Goal: Transaction & Acquisition: Download file/media

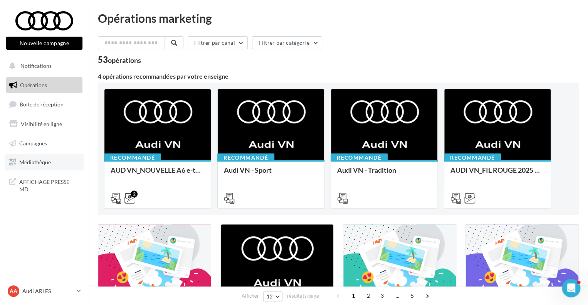
click at [51, 165] on link "Médiathèque" at bounding box center [44, 162] width 79 height 16
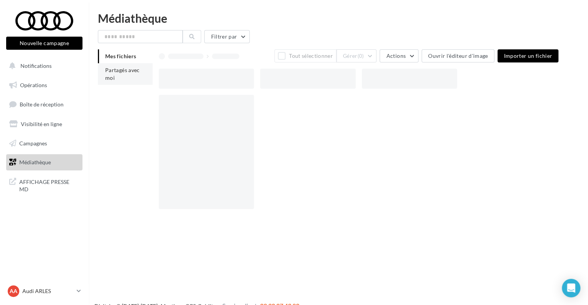
click at [132, 67] on span "Partagés avec moi" at bounding box center [122, 74] width 35 height 14
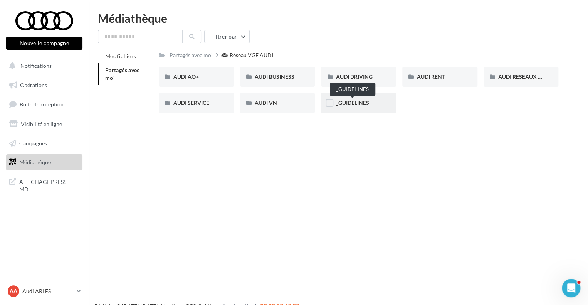
click at [351, 104] on span "_GUIDELINES" at bounding box center [352, 102] width 33 height 7
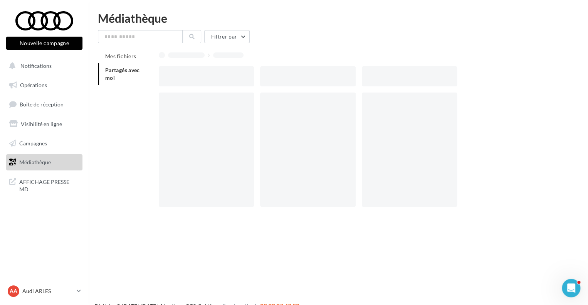
click at [351, 104] on div at bounding box center [307, 149] width 95 height 114
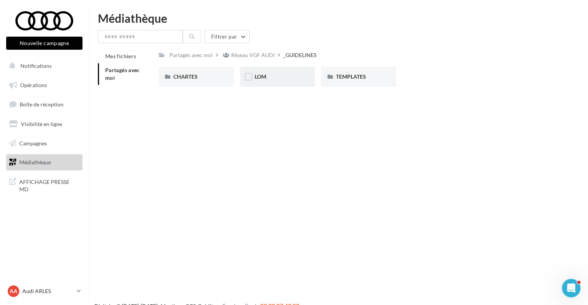
click at [269, 73] on div "LOM" at bounding box center [278, 77] width 46 height 8
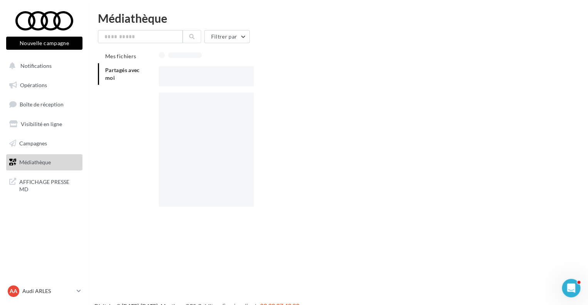
click at [269, 73] on div at bounding box center [362, 76] width 406 height 20
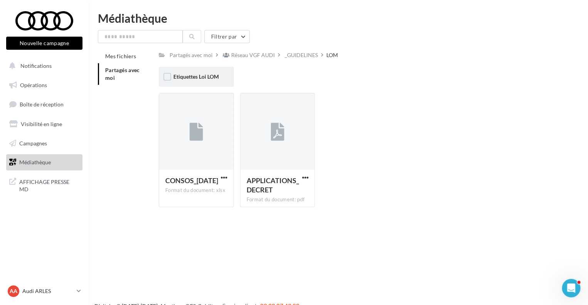
click at [203, 84] on div "Etiquettes Loi LOM" at bounding box center [196, 77] width 75 height 20
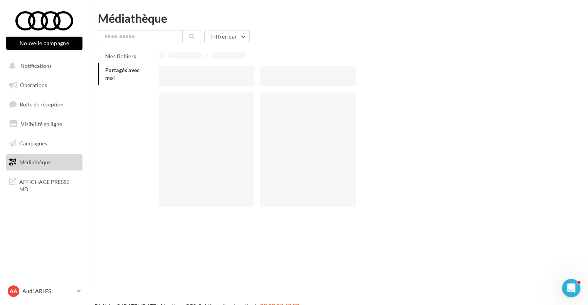
click at [203, 84] on div at bounding box center [206, 76] width 95 height 20
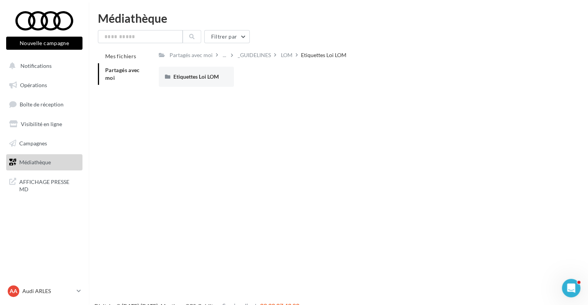
click at [203, 84] on div "Etiquettes Loi LOM" at bounding box center [196, 77] width 75 height 20
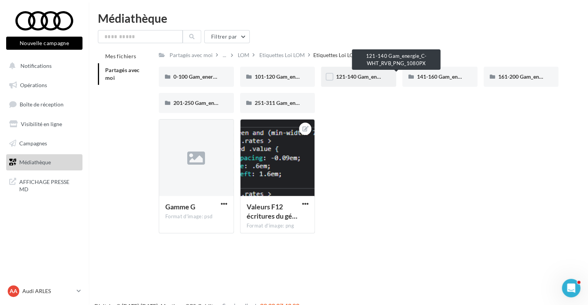
click at [356, 78] on span "121-140 Gam_energie_C-WHT_RVB_PNG_1080PX" at bounding box center [397, 76] width 122 height 7
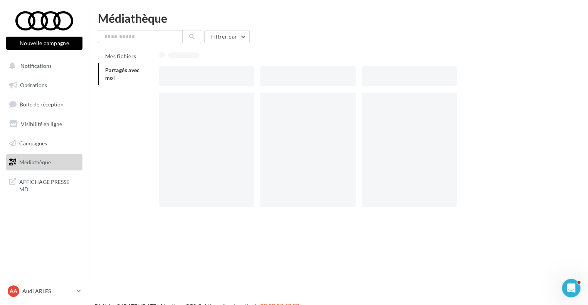
click at [356, 78] on div at bounding box center [310, 76] width 101 height 20
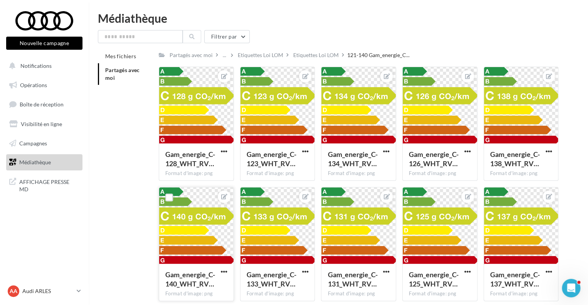
click at [219, 271] on button "button" at bounding box center [224, 272] width 10 height 8
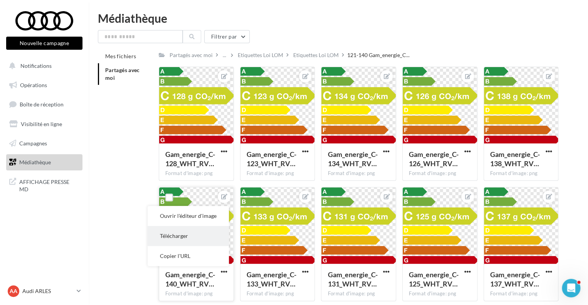
click at [192, 240] on button "Télécharger" at bounding box center [188, 236] width 81 height 20
